Goal: Task Accomplishment & Management: Complete application form

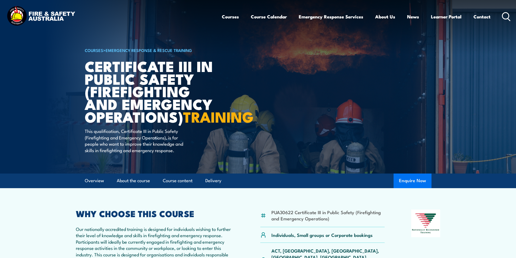
click at [412, 188] on button "Enquire Now" at bounding box center [412, 181] width 38 height 15
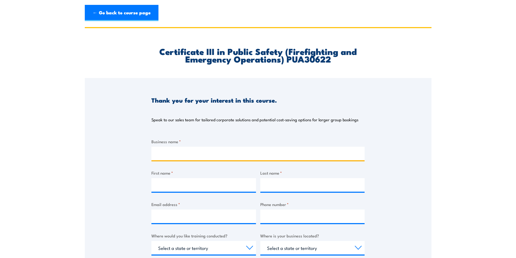
click at [185, 152] on input "Business name *" at bounding box center [257, 154] width 213 height 14
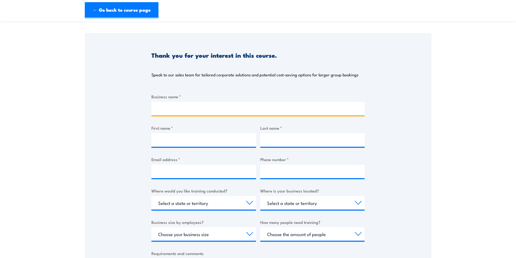
scroll to position [81, 0]
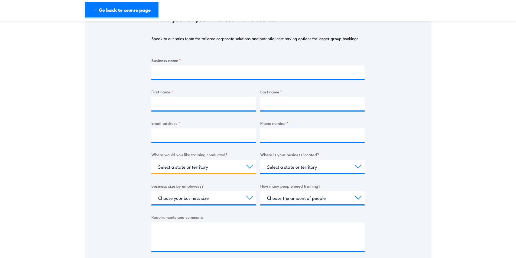
click at [221, 163] on select "Select a state or territory Nationally - multiple locations QLD NSW VIC SA ACT …" at bounding box center [203, 167] width 105 height 14
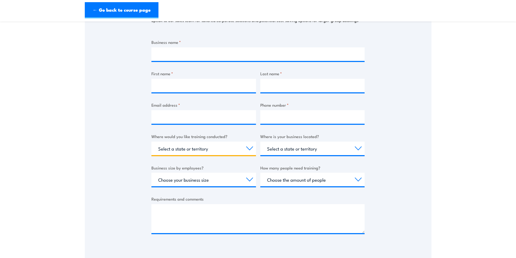
scroll to position [108, 0]
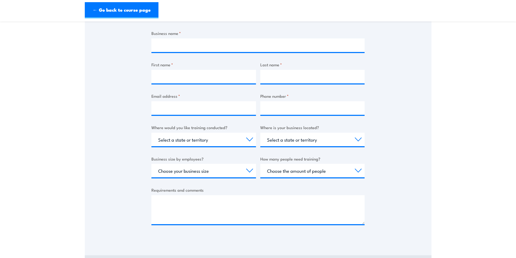
click at [182, 146] on div "Select a state or territory Nationally - multiple locations QLD NSW VIC SA ACT …" at bounding box center [203, 140] width 105 height 14
click at [183, 139] on select "Select a state or territory Nationally - multiple locations QLD NSW VIC SA ACT …" at bounding box center [203, 140] width 105 height 14
select select "[GEOGRAPHIC_DATA]"
click at [151, 133] on select "Select a state or territory Nationally - multiple locations QLD NSW VIC SA ACT …" at bounding box center [203, 140] width 105 height 14
click at [307, 142] on select "Select a state or territory QLD NSW VIC SA ACT WA TAS NT" at bounding box center [312, 140] width 105 height 14
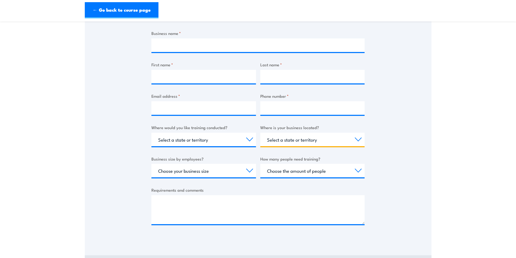
select select "[GEOGRAPHIC_DATA]"
click at [260, 133] on select "Select a state or territory QLD NSW VIC SA ACT WA TAS NT" at bounding box center [312, 140] width 105 height 14
click at [223, 170] on select "Choose your business size 1 to 19 20 to 199 200+" at bounding box center [203, 171] width 105 height 14
select select "1 to 19"
click at [151, 164] on select "Choose your business size 1 to 19 20 to 199 200+" at bounding box center [203, 171] width 105 height 14
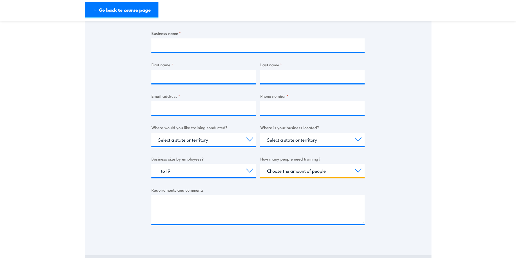
click at [293, 169] on select "Choose the amount of people 1 to 4 5 to 19 20+" at bounding box center [312, 171] width 105 height 14
select select "1 to 4"
click at [260, 164] on select "Choose the amount of people 1 to 4 5 to 19 20+" at bounding box center [312, 171] width 105 height 14
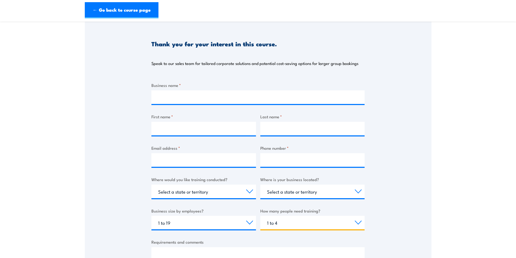
scroll to position [0, 0]
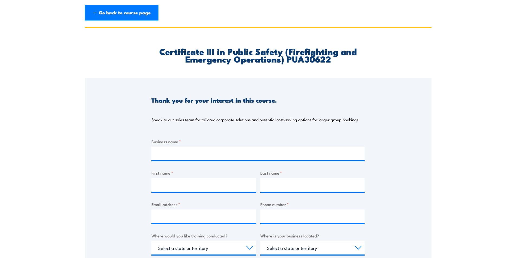
click at [142, 22] on header "← Go back to course page" at bounding box center [258, 13] width 516 height 26
click at [129, 13] on link "← Go back to course page" at bounding box center [122, 13] width 74 height 16
